Goal: Information Seeking & Learning: Learn about a topic

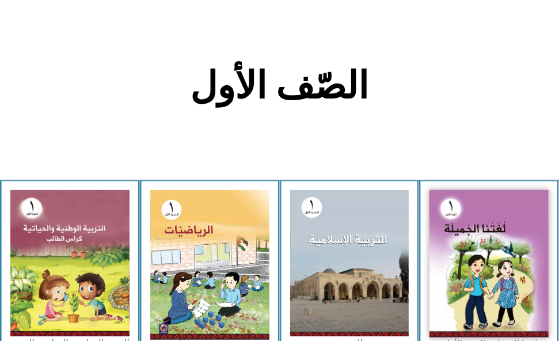
scroll to position [360, 0]
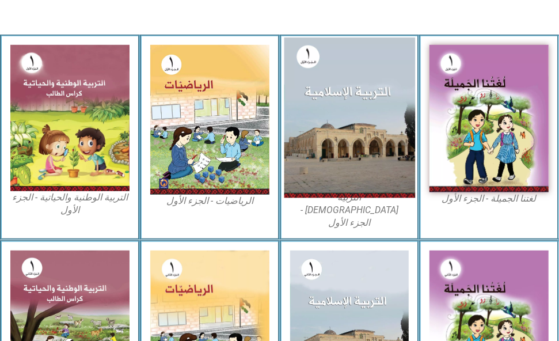
click at [337, 133] on img at bounding box center [349, 118] width 131 height 161
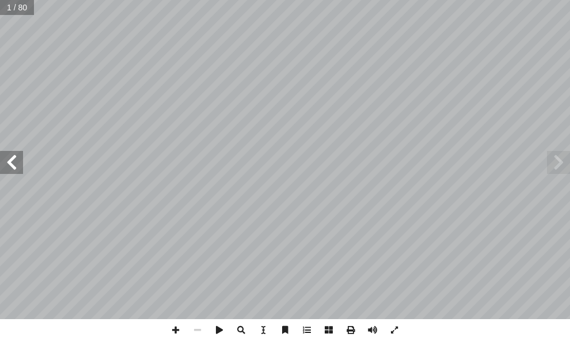
click at [13, 173] on span at bounding box center [11, 162] width 23 height 23
click at [9, 158] on span at bounding box center [11, 162] width 23 height 23
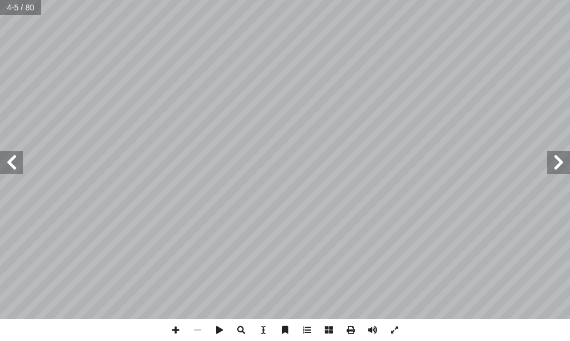
click at [14, 166] on span at bounding box center [11, 162] width 23 height 23
click at [180, 328] on span at bounding box center [176, 330] width 22 height 22
click at [12, 155] on span at bounding box center [11, 162] width 23 height 23
click at [262, 326] on div "٦ ٧ ِ ه ّ لل � ِ م ْ اس ِ ب ِ ه ّ لل � ِ م ْ اس ِ ب ، َ ة َ قيب َ لح � ُ ح َ ت …" at bounding box center [285, 170] width 570 height 341
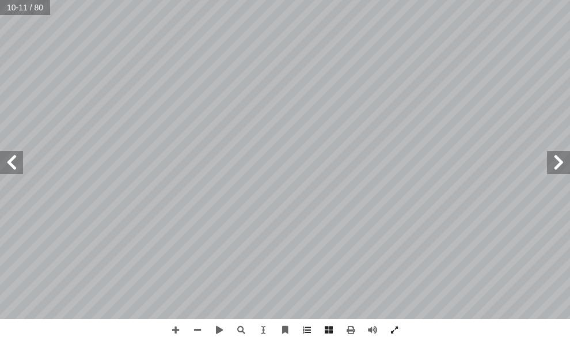
click at [7, 158] on span at bounding box center [11, 162] width 23 height 23
click at [560, 158] on span at bounding box center [558, 162] width 23 height 23
click at [563, 160] on span at bounding box center [558, 162] width 23 height 23
click at [176, 328] on span at bounding box center [176, 330] width 22 height 22
click at [13, 158] on span at bounding box center [11, 162] width 23 height 23
